Goal: Find specific page/section: Find specific page/section

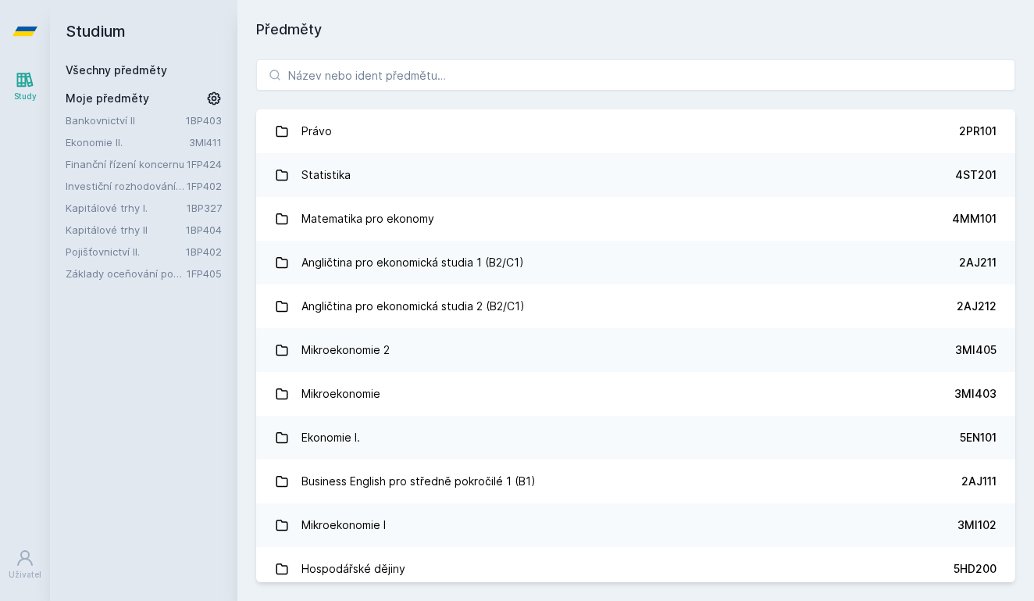
click at [123, 307] on div "Studium Všechny předměty Moje předměty Bankovnictví II 1BP403 Ekonomie II. 3MI4…" at bounding box center [143, 300] width 187 height 601
click at [521, 92] on button "Ne" at bounding box center [520, 100] width 56 height 39
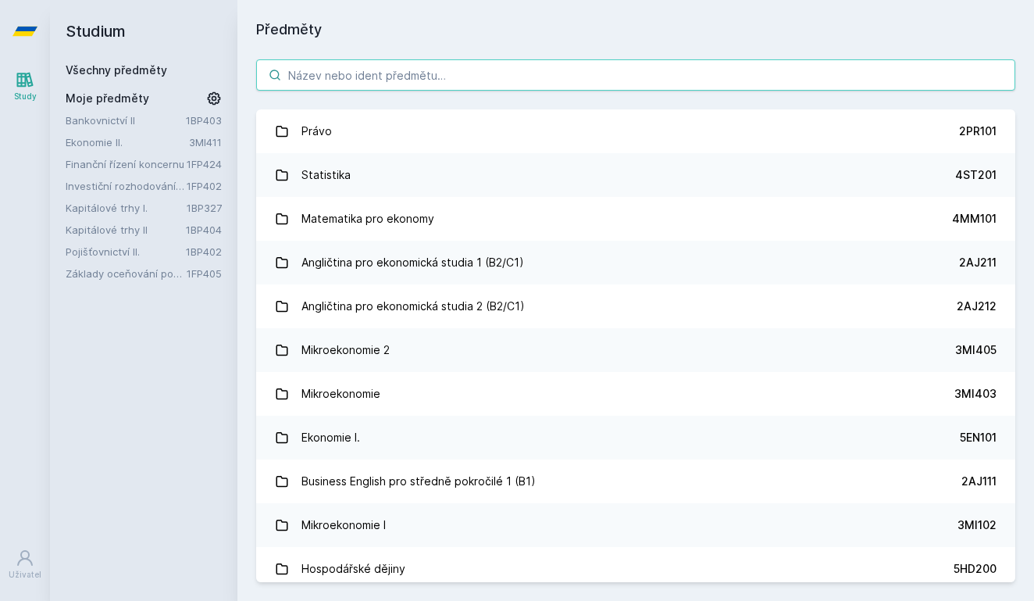
click at [459, 79] on input "search" at bounding box center [635, 74] width 759 height 31
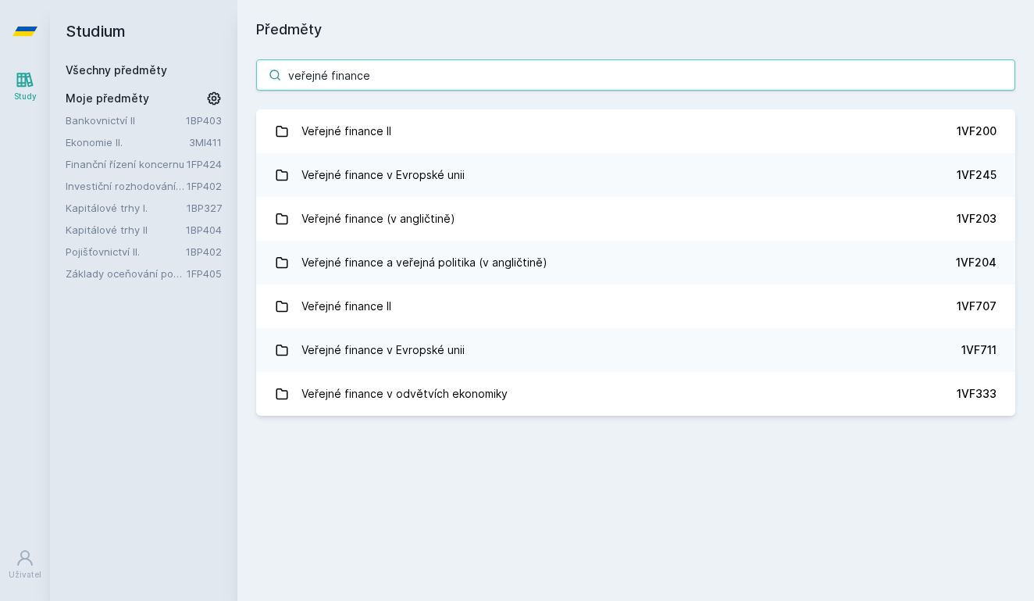
click at [476, 76] on input "veřejné finance" at bounding box center [635, 74] width 759 height 31
paste input "1VF420"
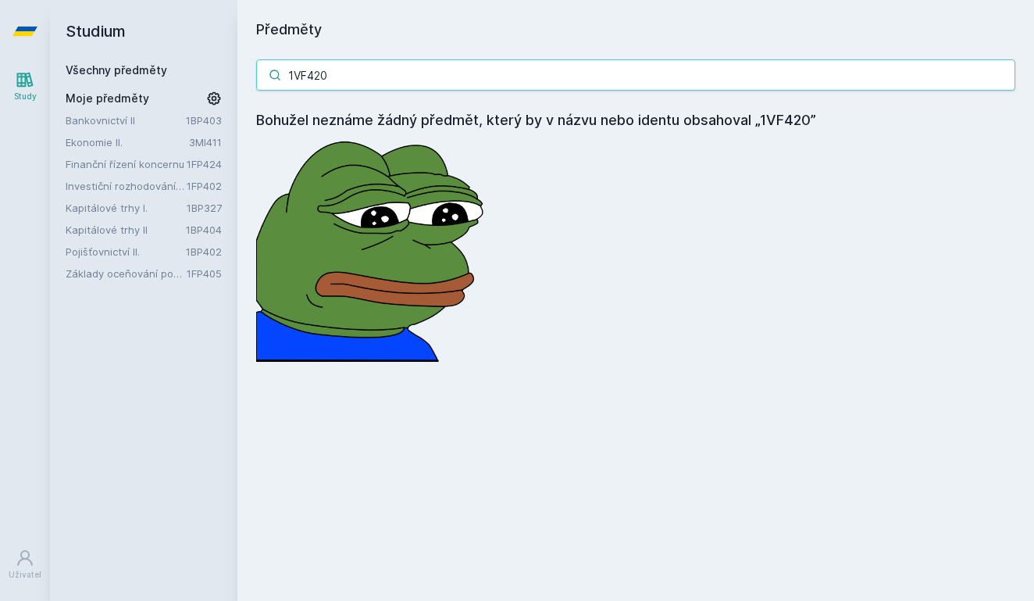
click at [333, 79] on input "1VF420" at bounding box center [635, 74] width 759 height 31
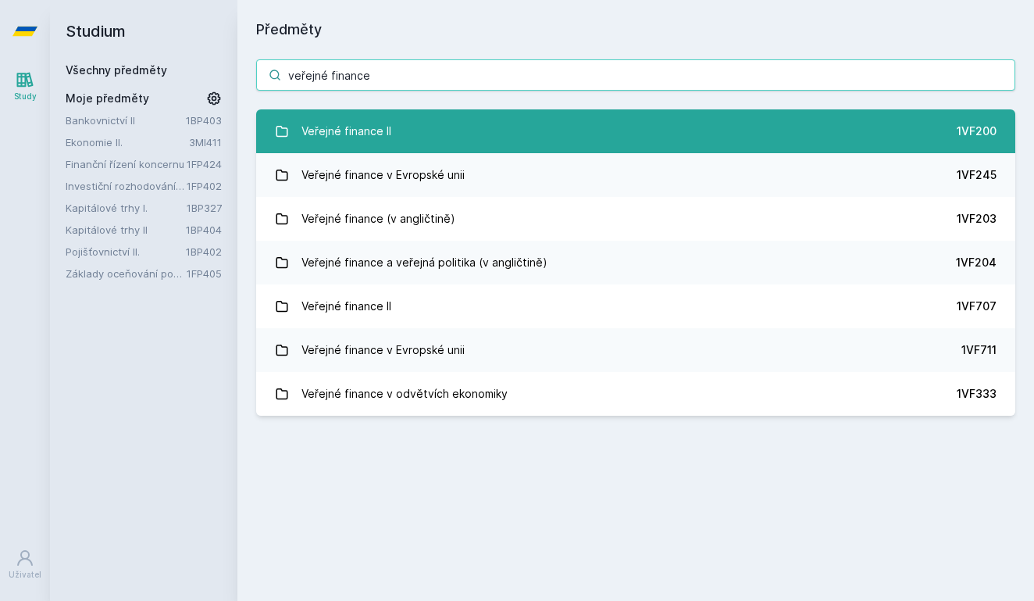
type input "veřejné finance"
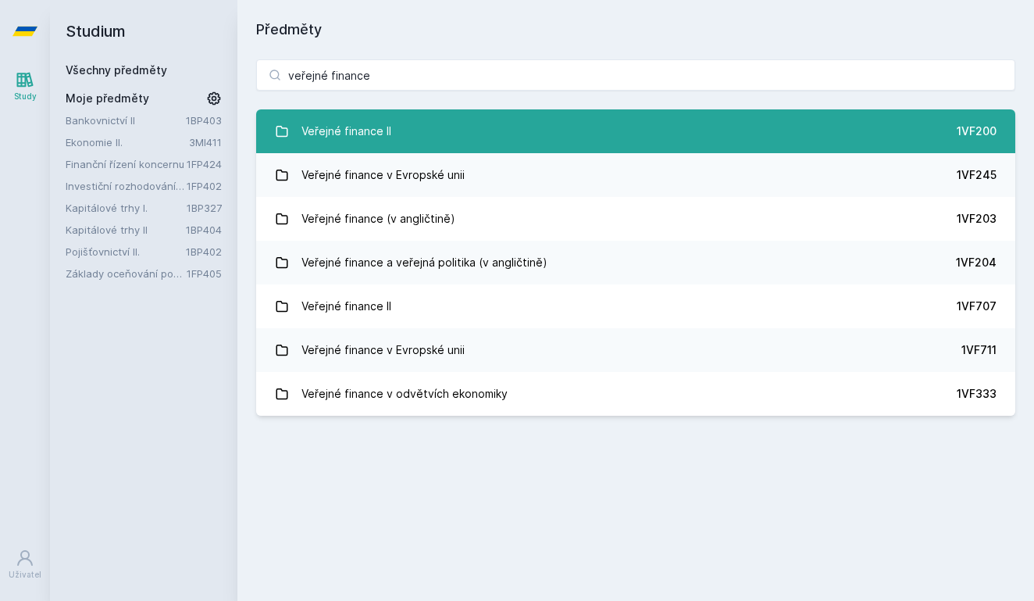
click at [419, 134] on link "Veřejné finance II 1VF200" at bounding box center [635, 131] width 759 height 44
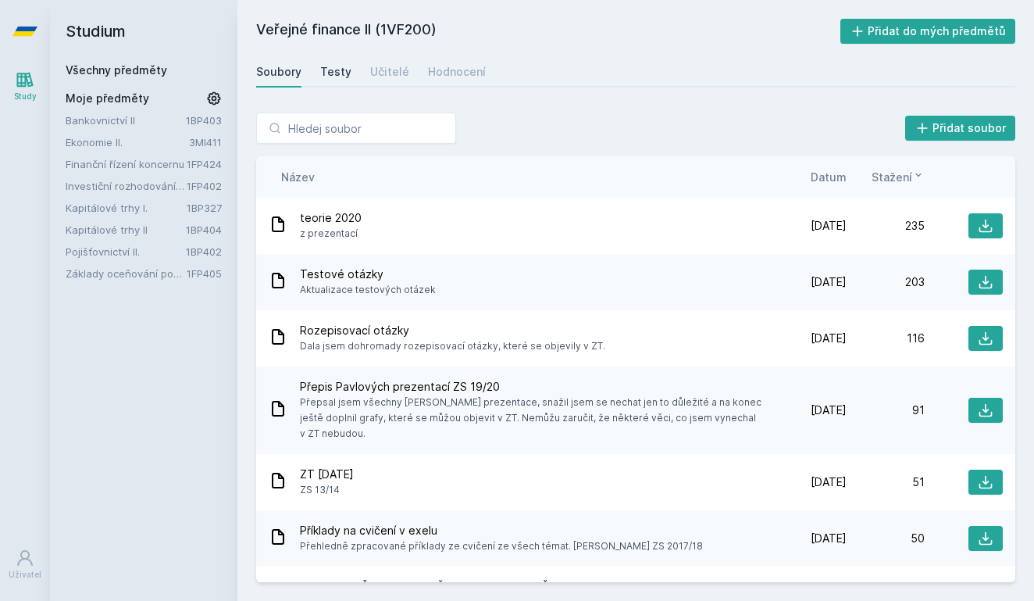
click at [335, 68] on div "Testy" at bounding box center [335, 72] width 31 height 16
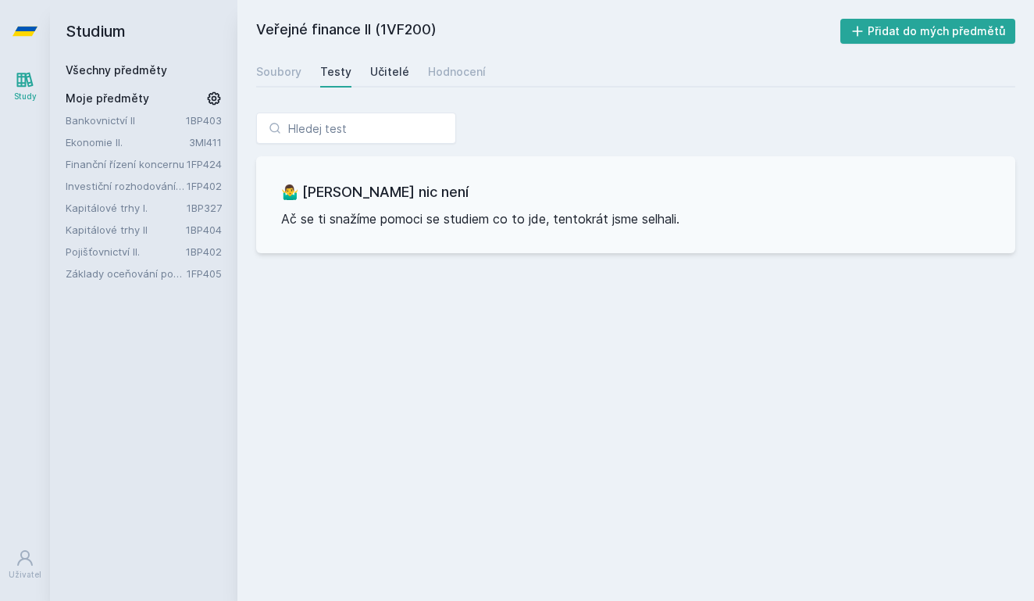
click at [393, 72] on div "Učitelé" at bounding box center [389, 72] width 39 height 16
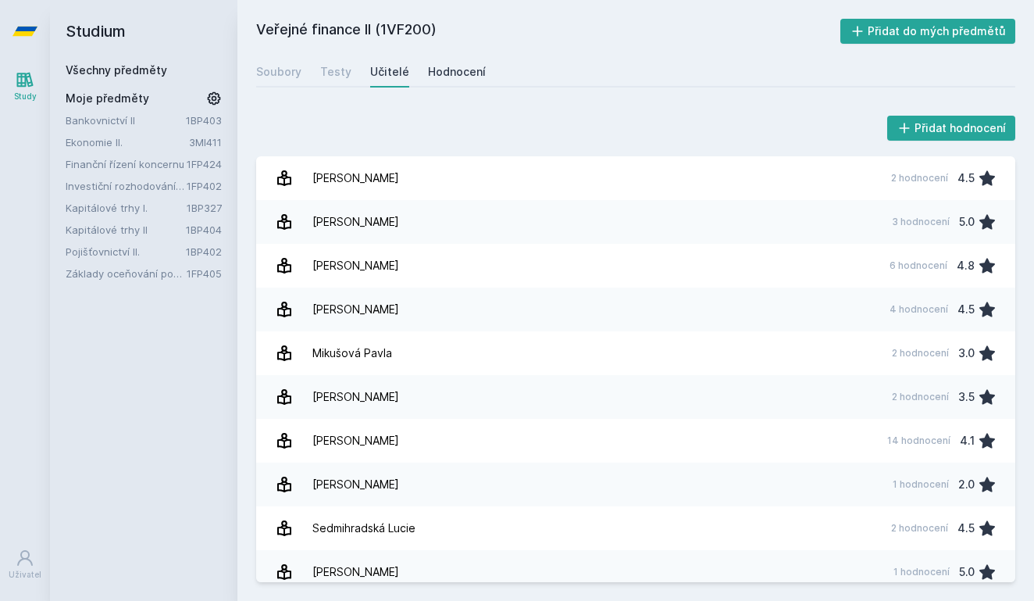
click at [456, 71] on div "Hodnocení" at bounding box center [457, 72] width 58 height 16
